Goal: Task Accomplishment & Management: Manage account settings

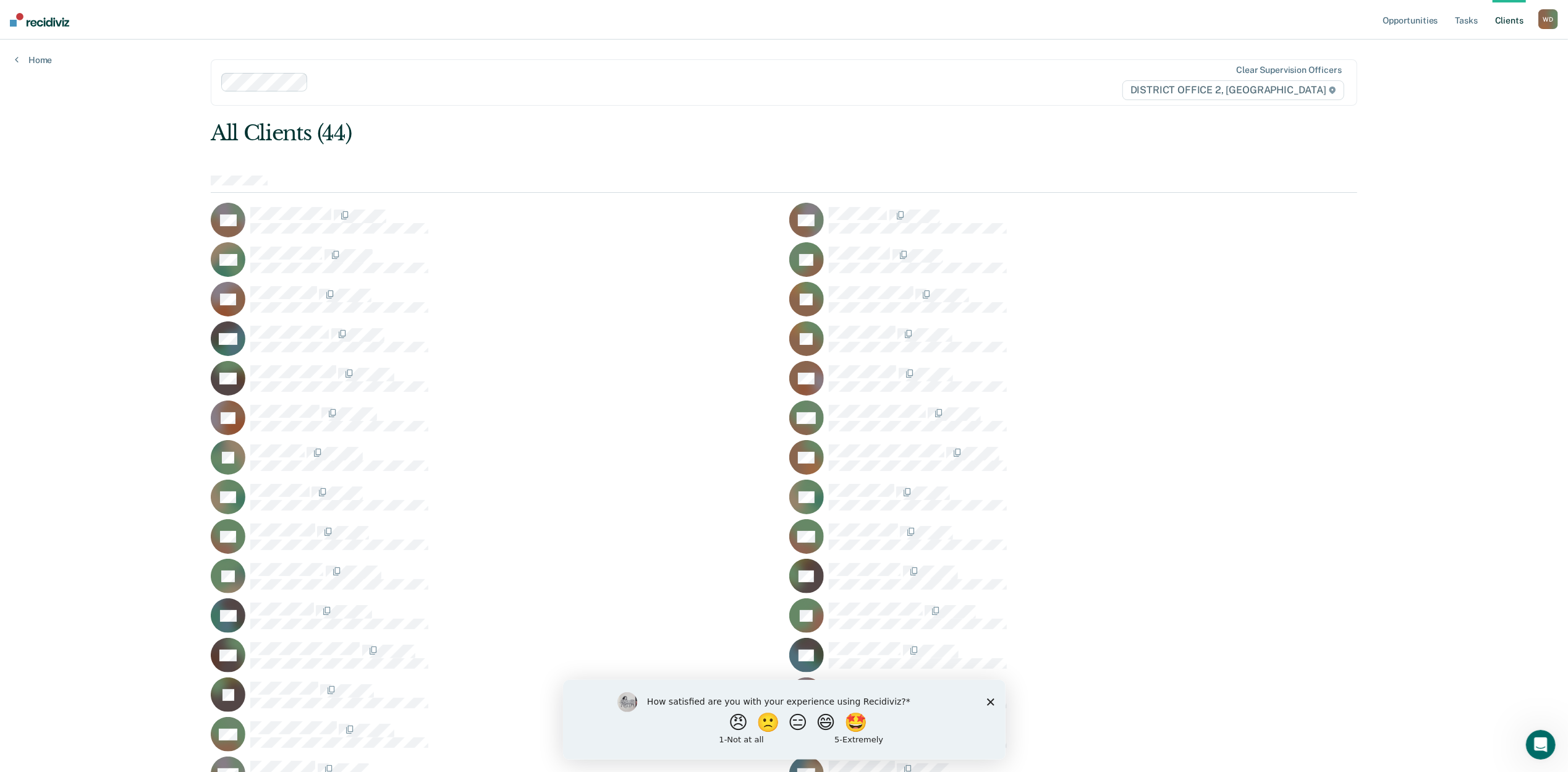
click at [990, 702] on icon "Close survey" at bounding box center [990, 701] width 7 height 7
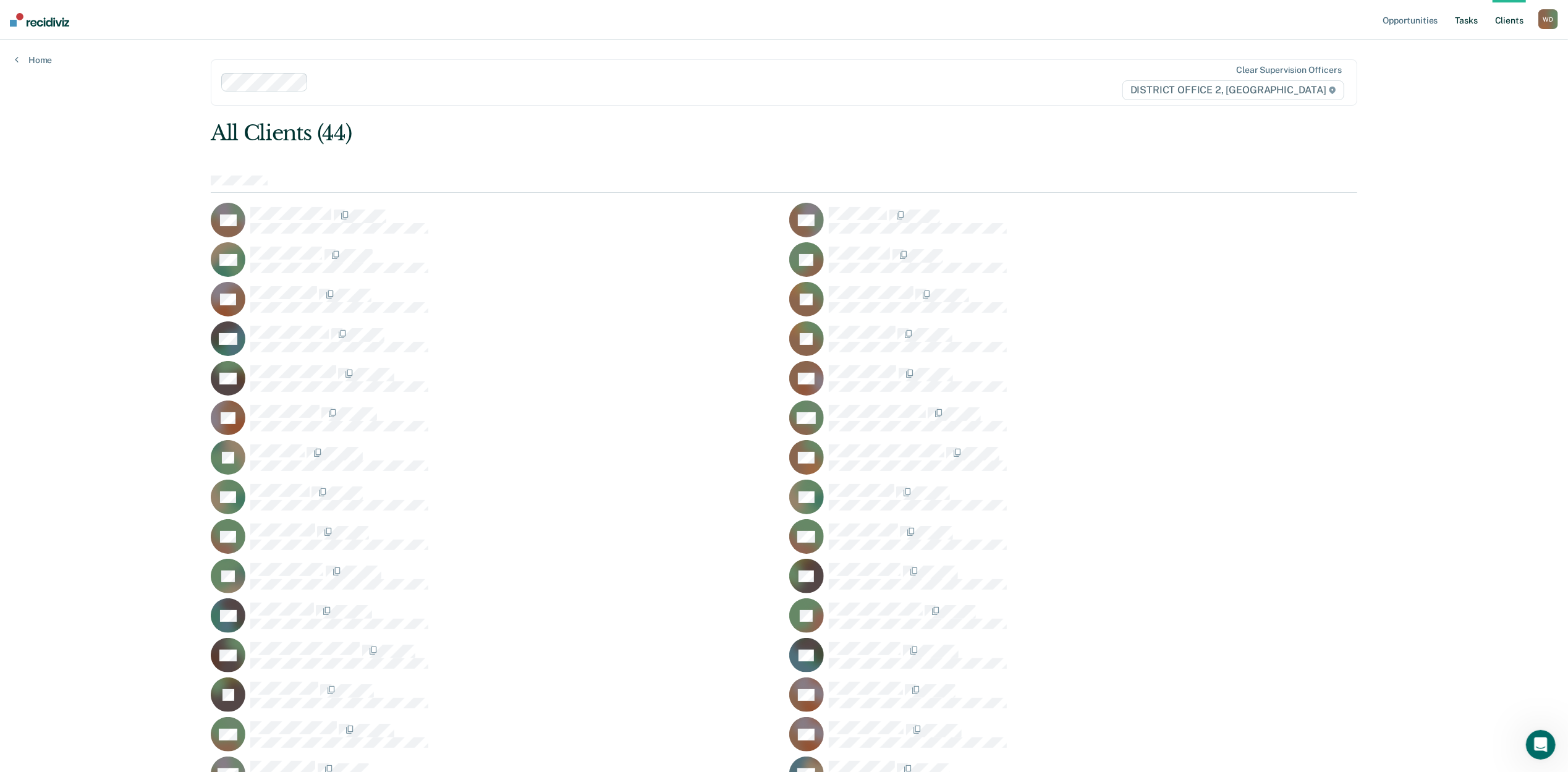
click at [1474, 20] on link "Tasks" at bounding box center [1467, 19] width 27 height 40
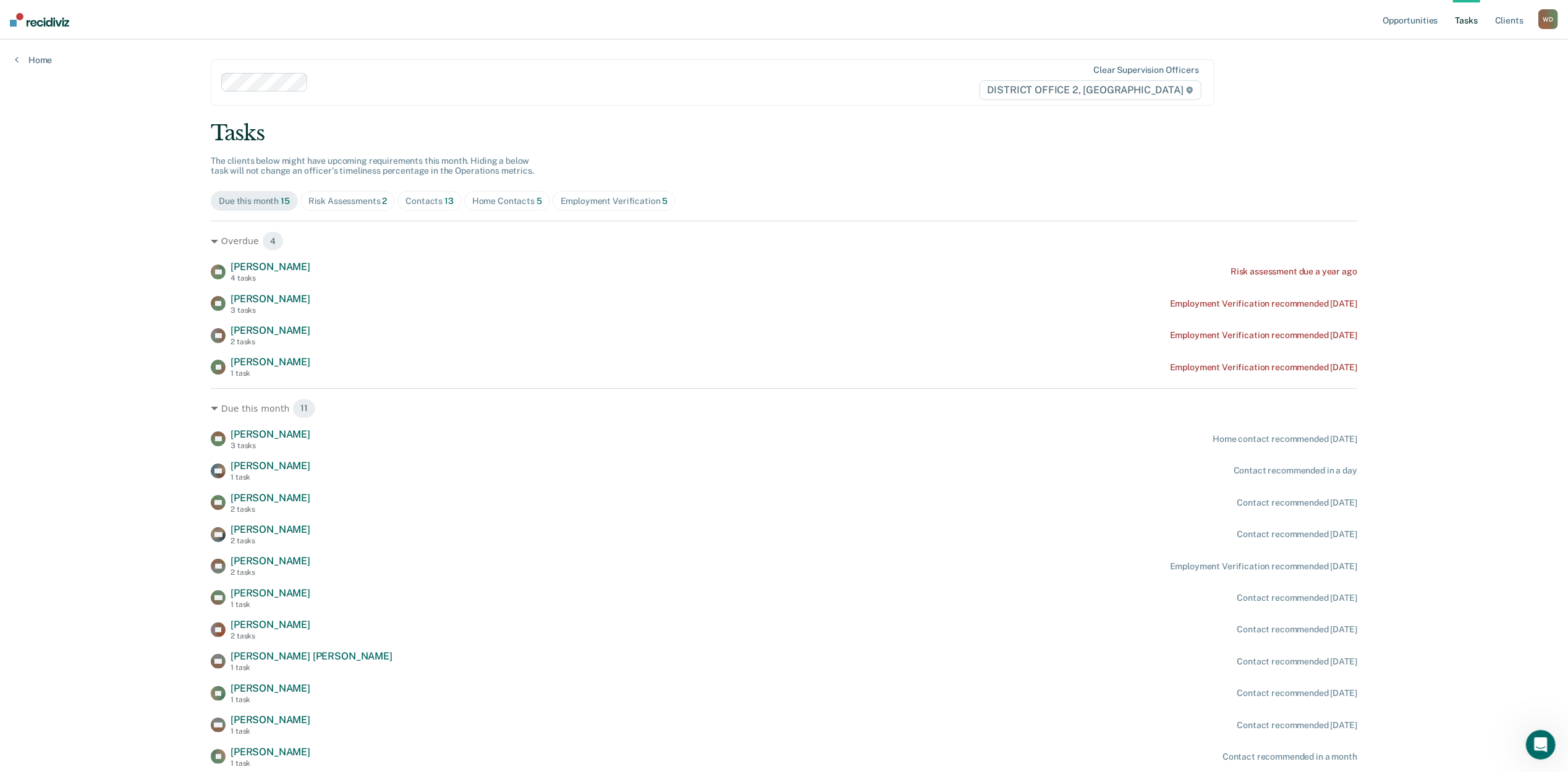
click at [512, 196] on div "Home Contacts 5" at bounding box center [507, 201] width 70 height 11
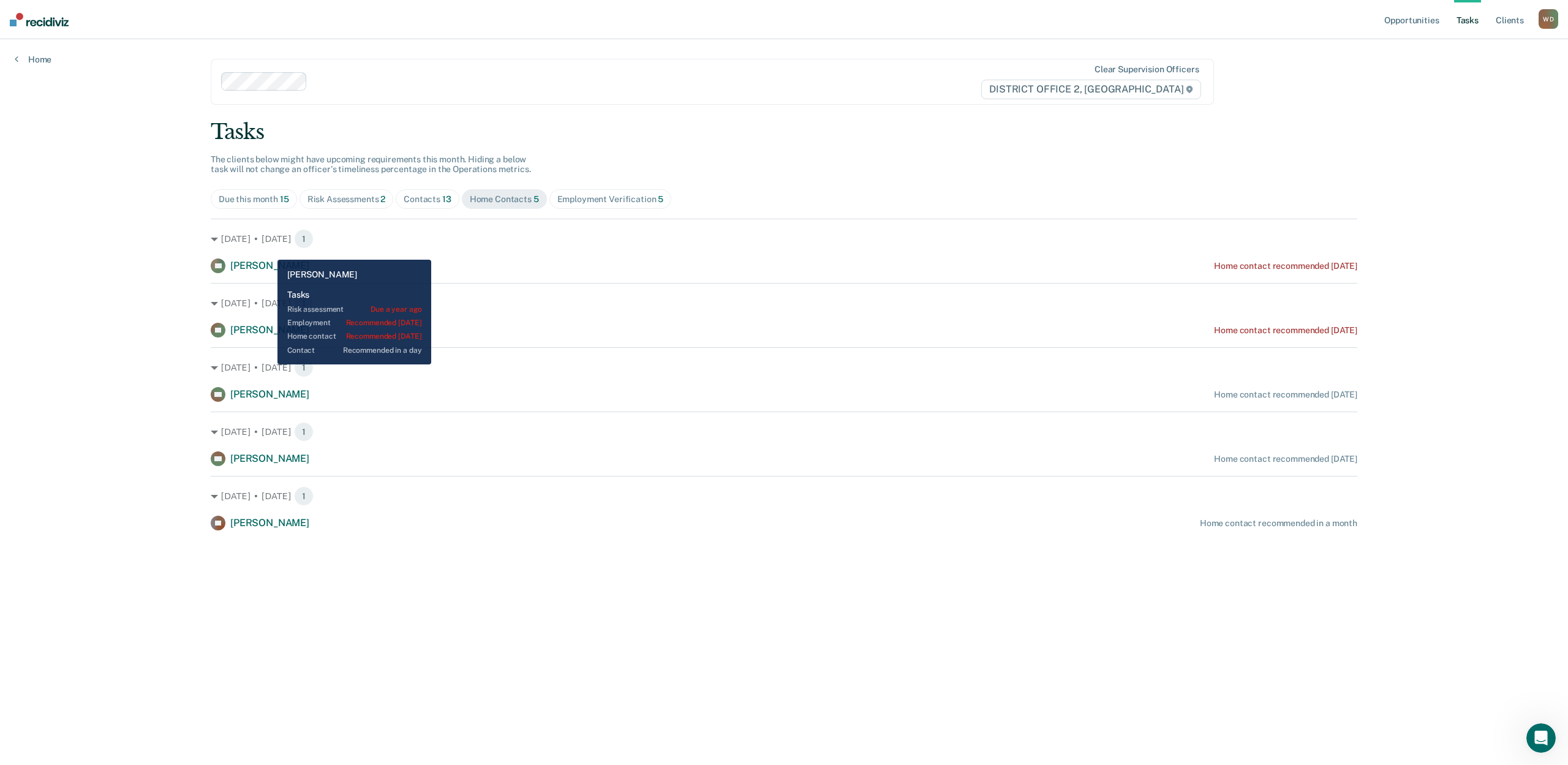
drag, startPoint x: 268, startPoint y: 251, endPoint x: 287, endPoint y: 248, distance: 19.2
click at [268, 259] on span "[PERSON_NAME]" at bounding box center [270, 265] width 79 height 11
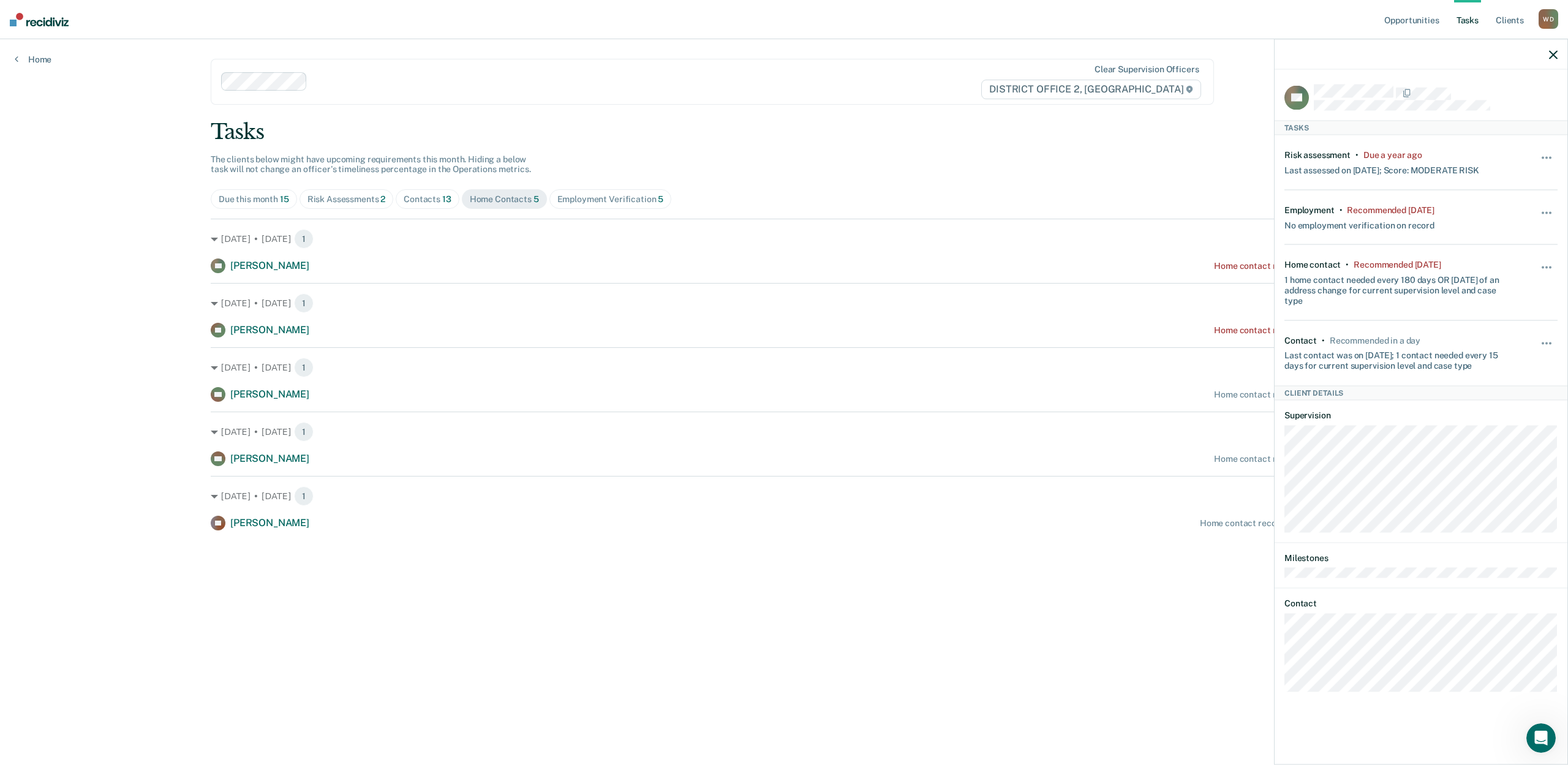
click at [93, 232] on div "Opportunities Tasks Client s [PERSON_NAME] [PERSON_NAME] Profile How it works L…" at bounding box center [784, 382] width 1568 height 765
